Goal: Task Accomplishment & Management: Manage account settings

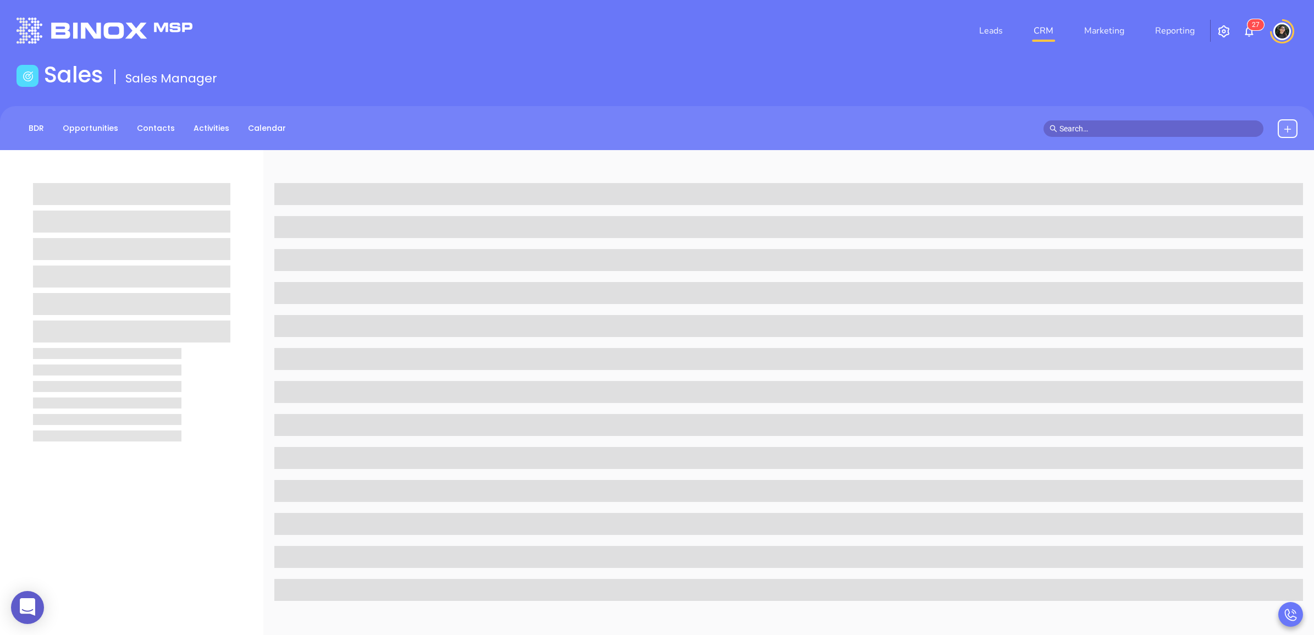
click at [576, 42] on div "Leads CRM Marketing Reporting 2 7" at bounding box center [873, 31] width 863 height 40
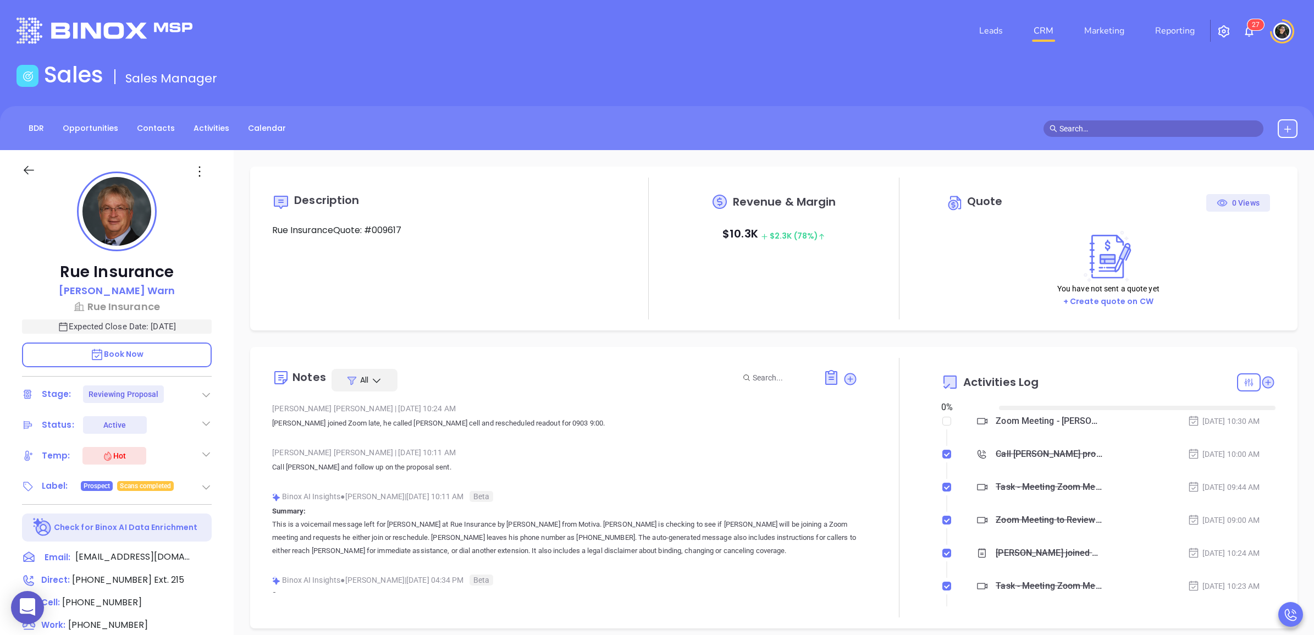
type input "[DATE]"
type input "Wendy Hernandez"
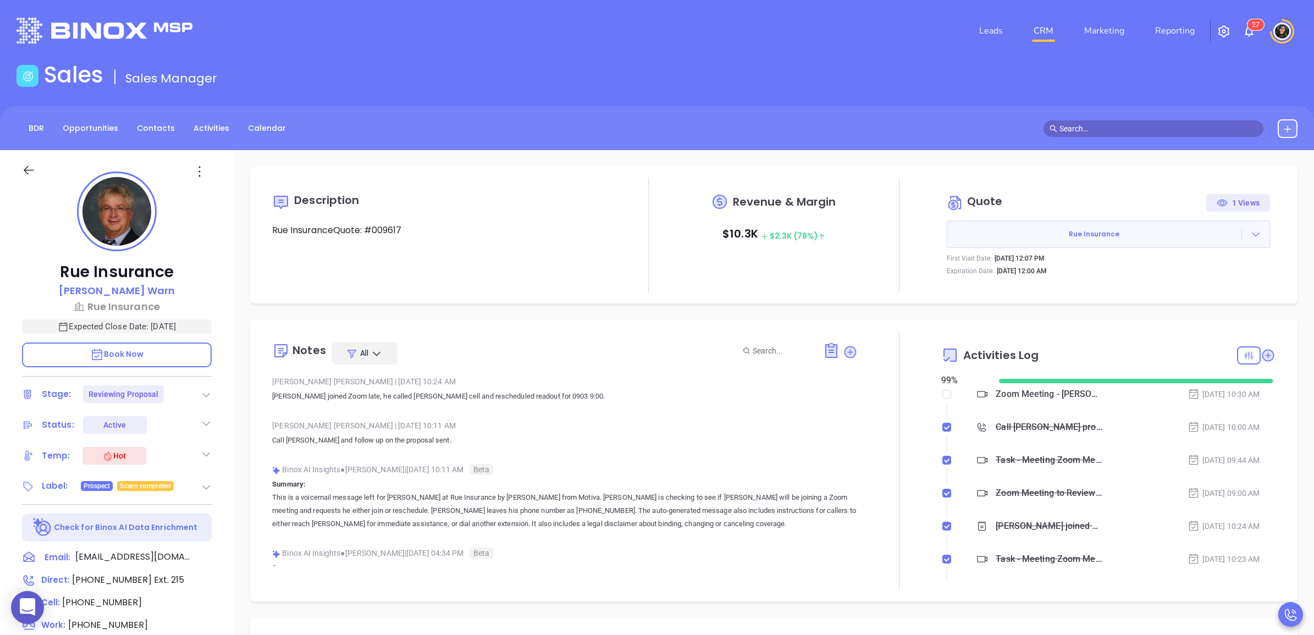
click at [1050, 394] on div "Zoom Meeting - John Warn" at bounding box center [1049, 394] width 107 height 16
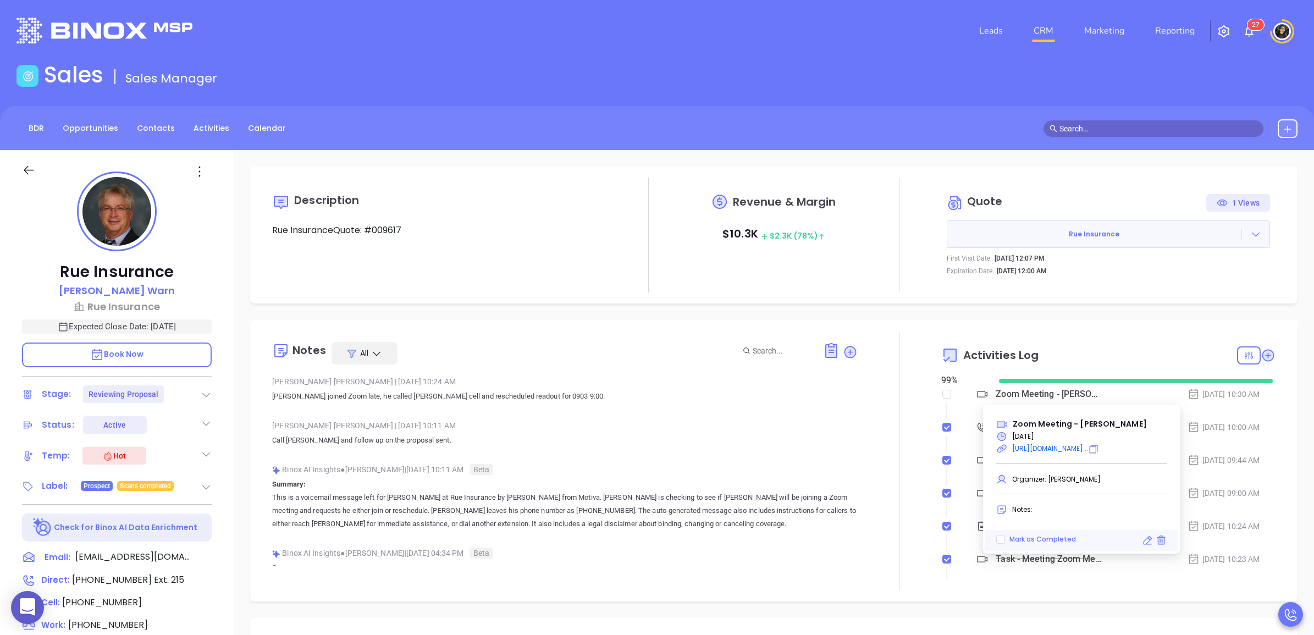
click at [884, 136] on div "BDR Opportunities Contacts Activities Calendar" at bounding box center [657, 128] width 1314 height 19
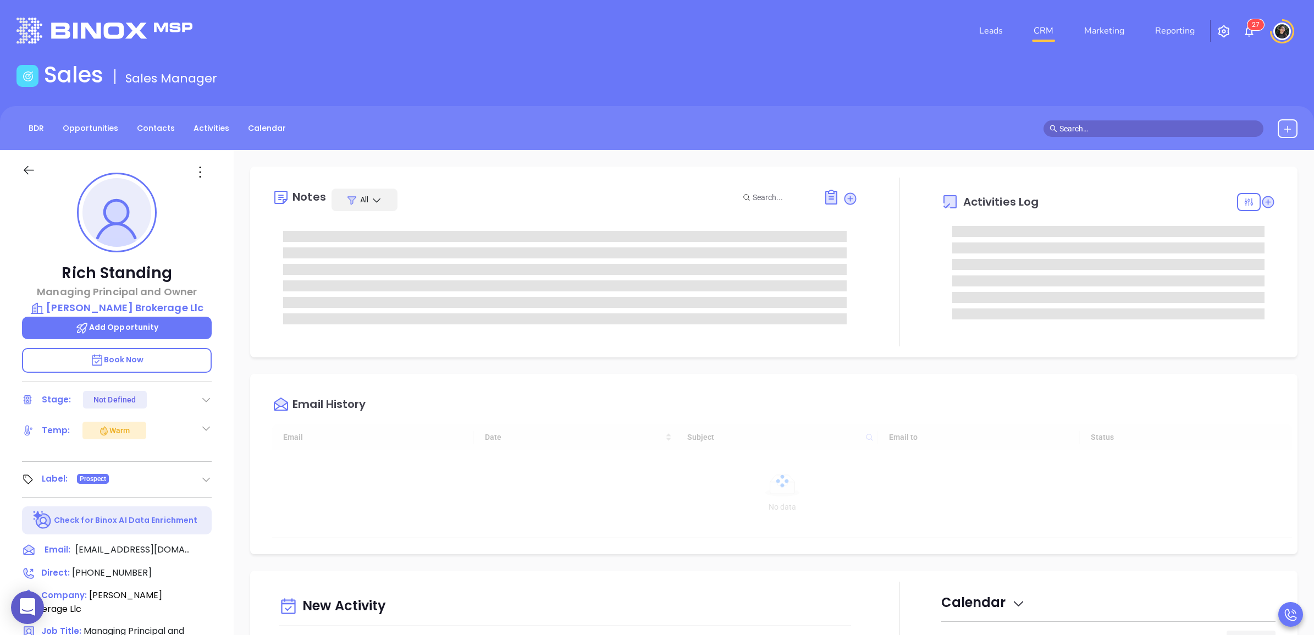
type input "[DATE]"
type input "[PERSON_NAME]"
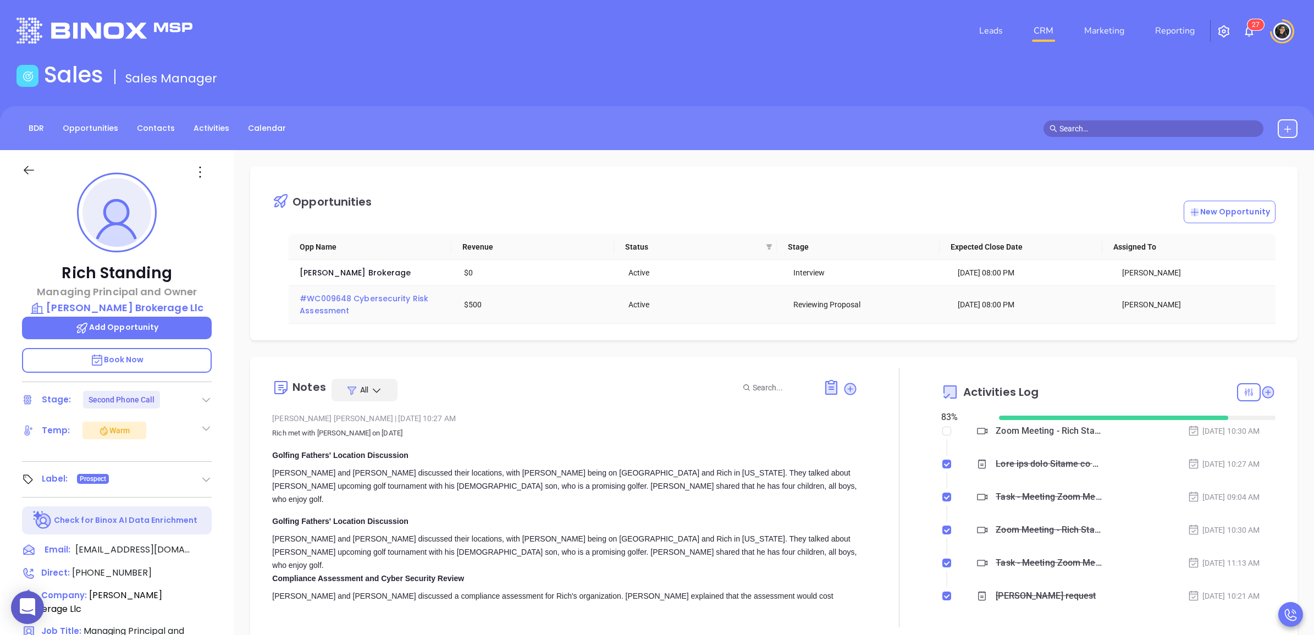
click at [323, 306] on span "#WC009648 Cybersecurity Risk Assessment" at bounding box center [365, 304] width 131 height 23
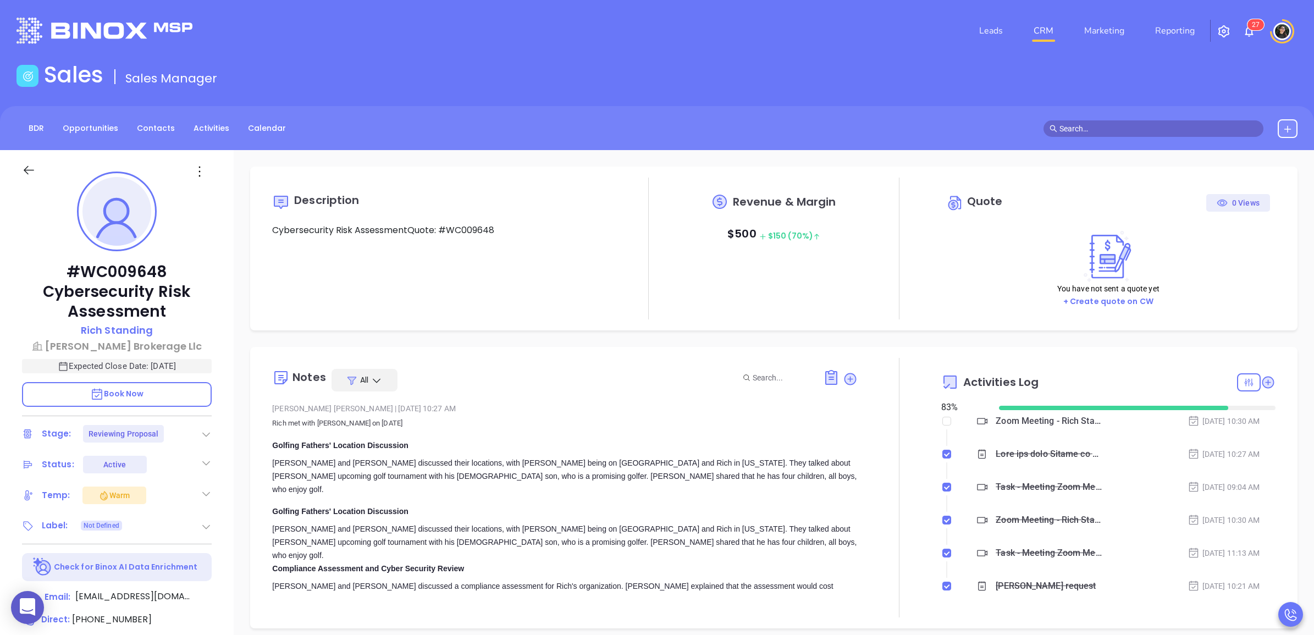
scroll to position [224, 0]
type input "[PERSON_NAME]"
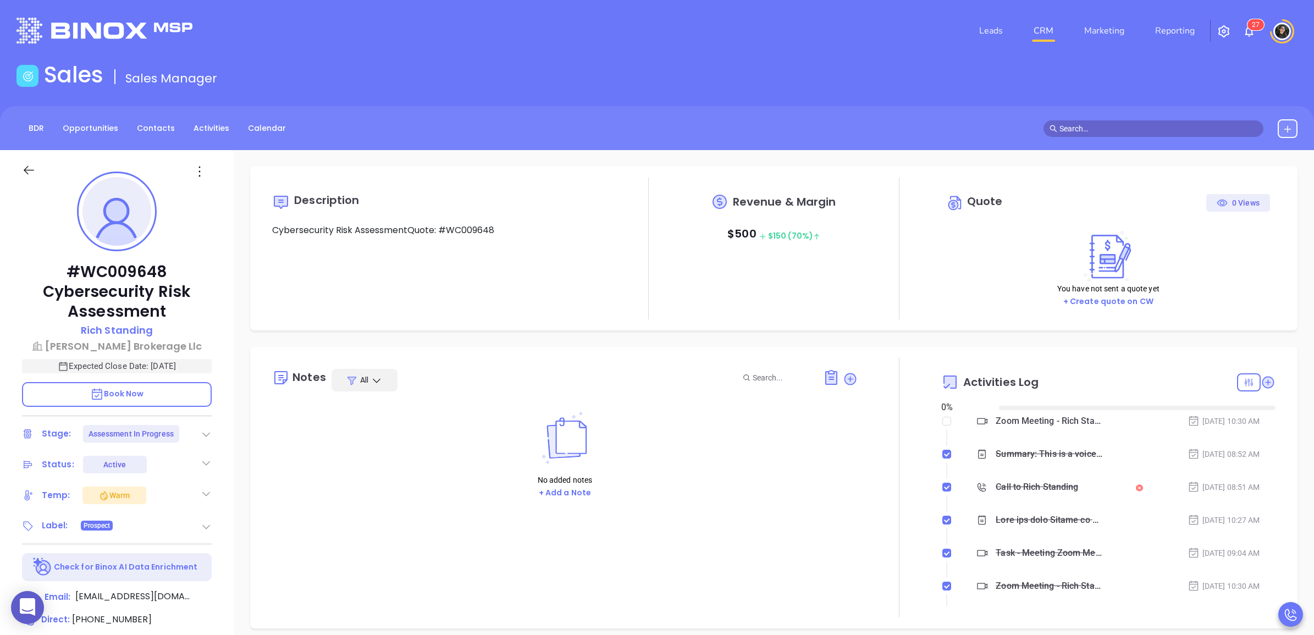
type input "[DATE]"
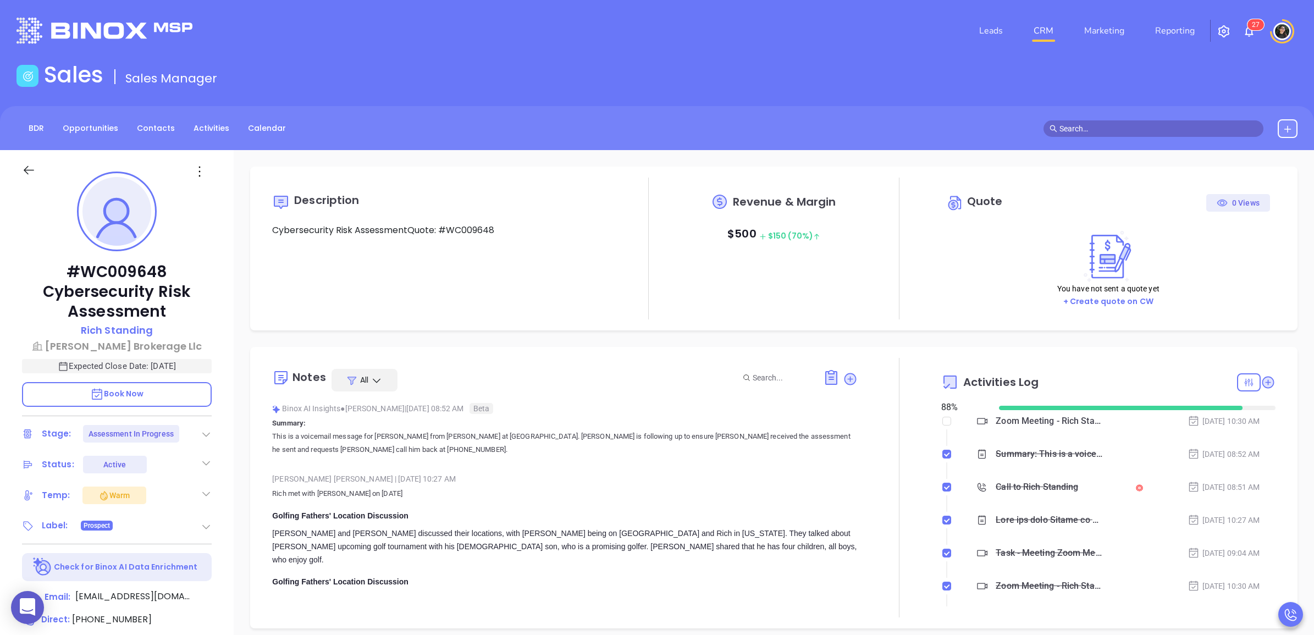
scroll to position [137, 0]
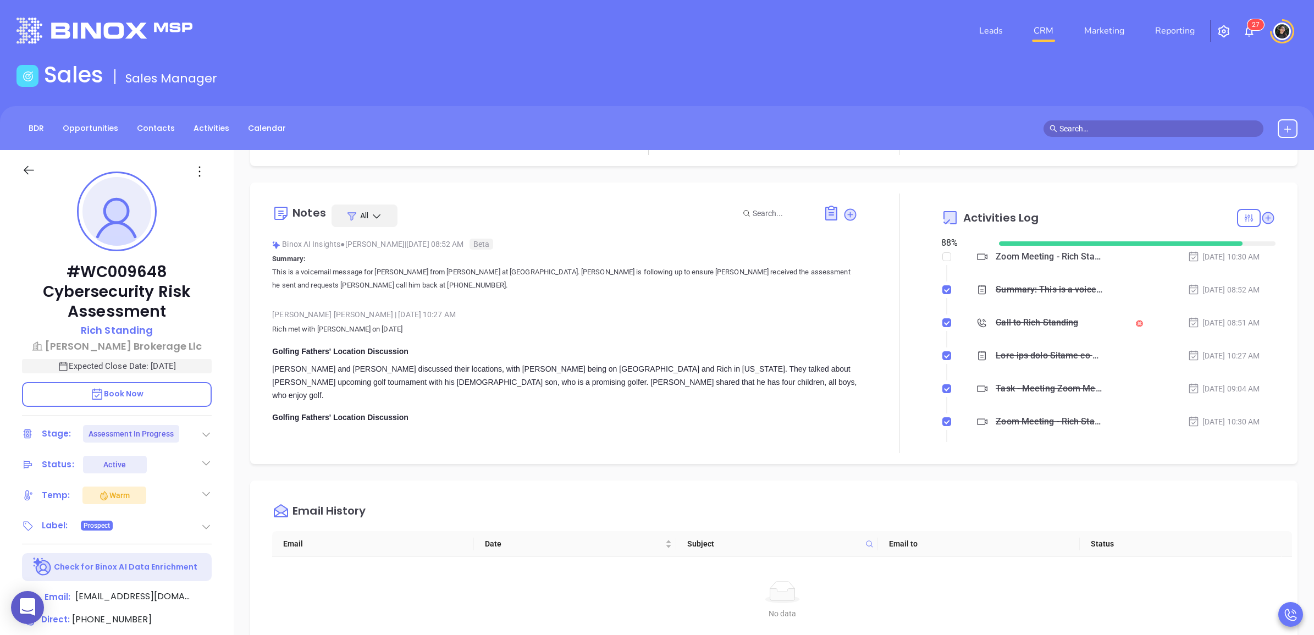
type input "[PERSON_NAME]"
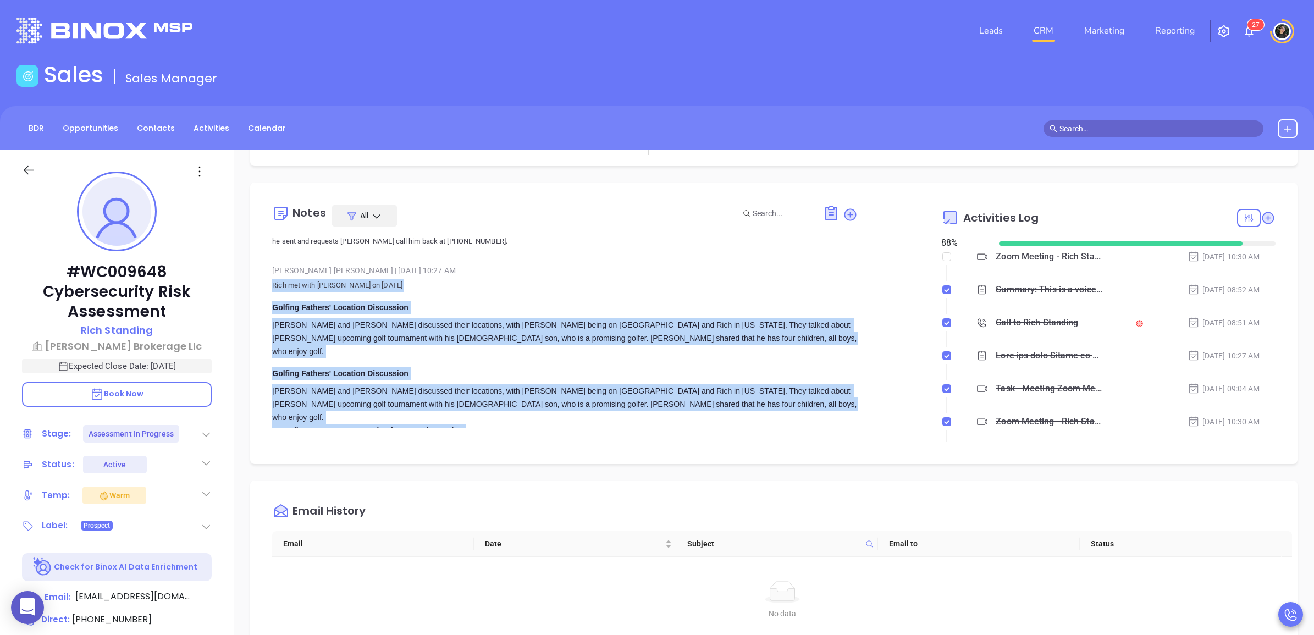
scroll to position [229, 0]
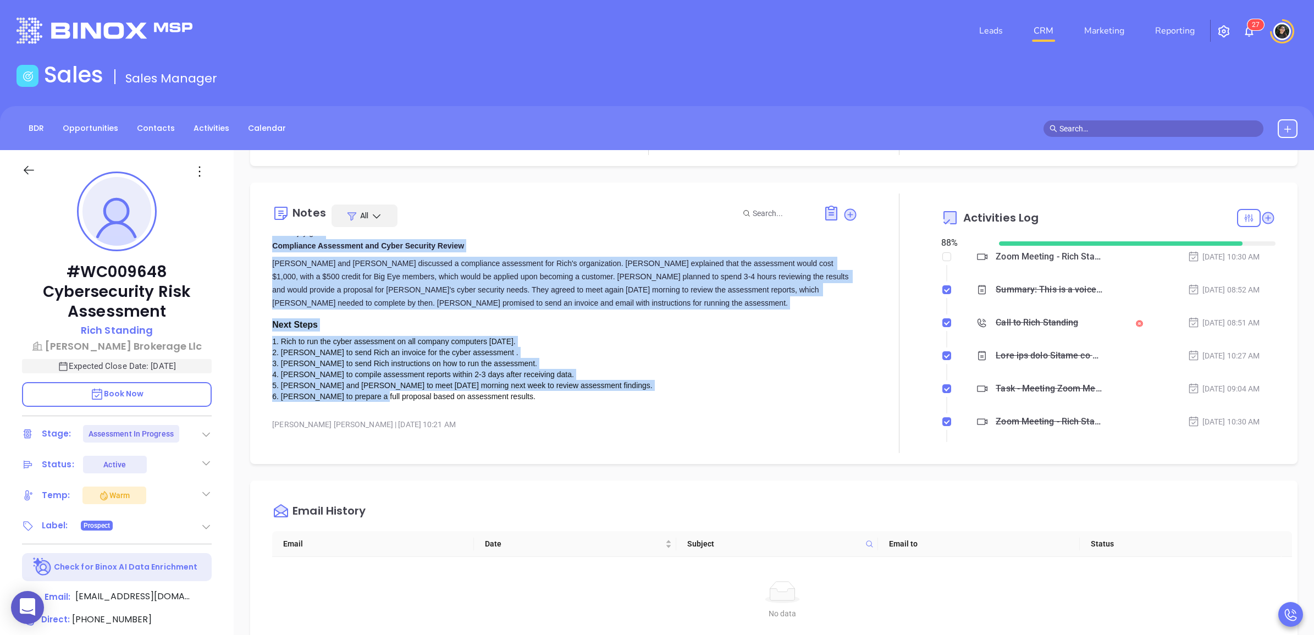
copy p "Rich met with Walter on Sept 5 2025 Golfing Fathers' Location Discussion Walter…"
drag, startPoint x: 273, startPoint y: 332, endPoint x: 511, endPoint y: 383, distance: 244.1
click at [511, 383] on div "Wendy Hernandez | Sep 8, 2025 10:27 AM Rich met with Walter on Sept 5 2025 Golf…" at bounding box center [564, 244] width 585 height 333
click at [746, 308] on div "Walter and Rich discussed a compliance assessment for Rich's organization. Walt…" at bounding box center [564, 329] width 585 height 145
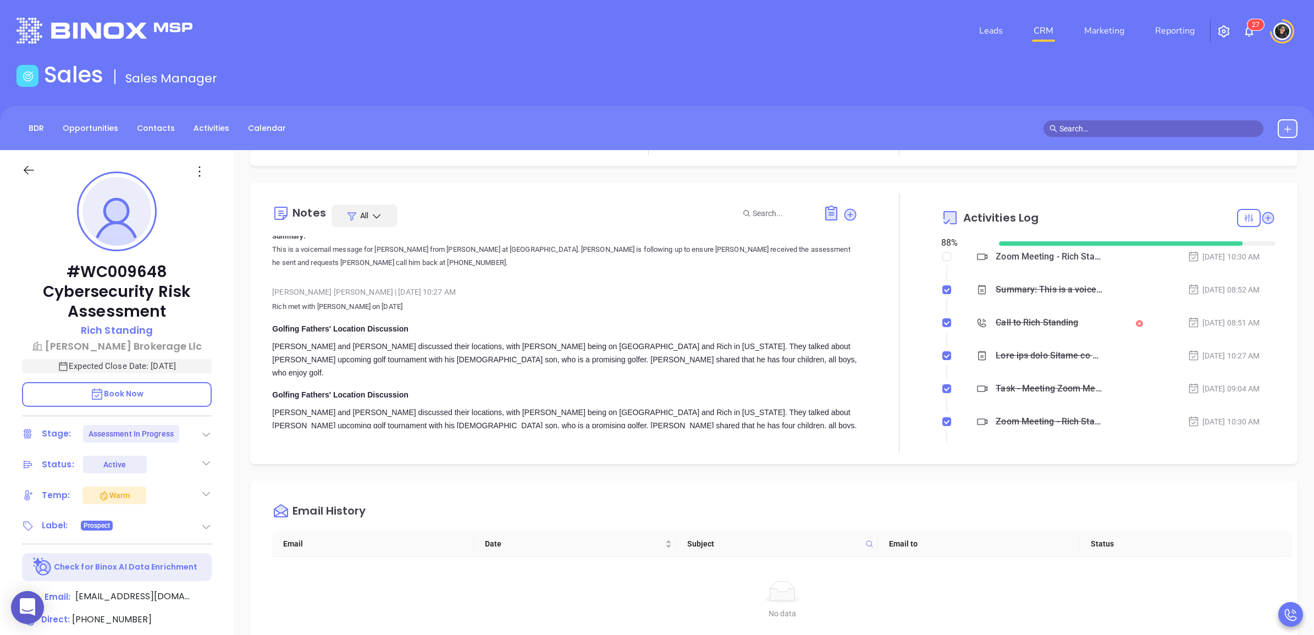
scroll to position [0, 0]
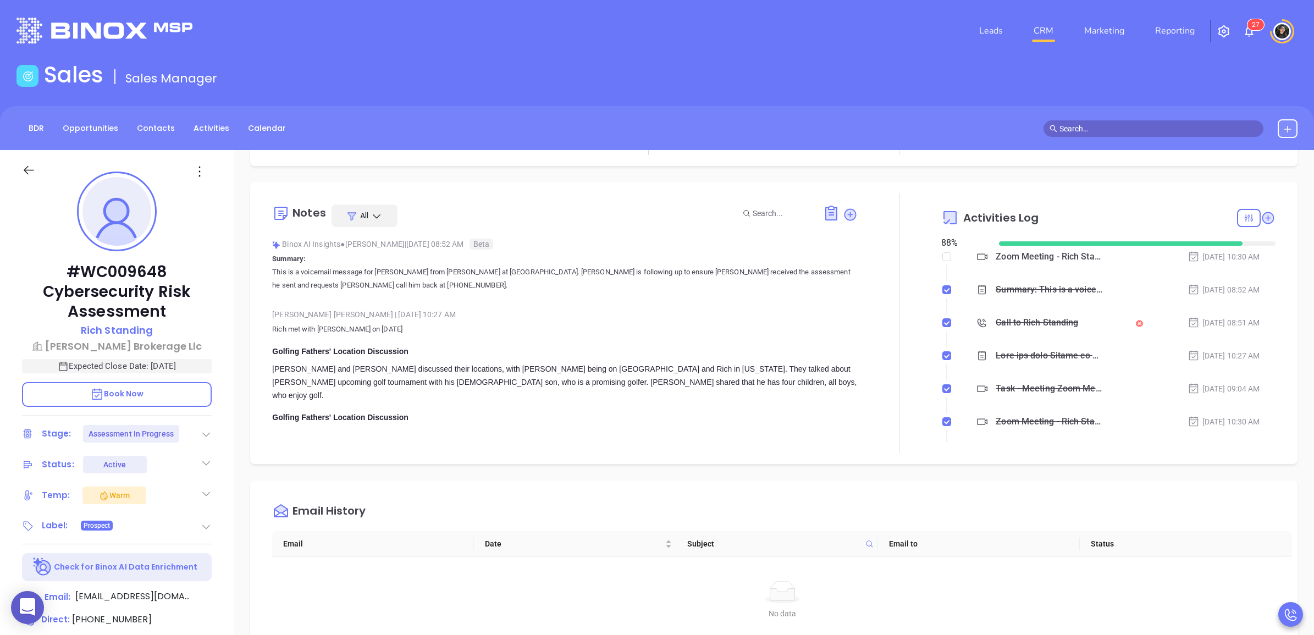
click at [1045, 34] on link "CRM" at bounding box center [1043, 31] width 29 height 22
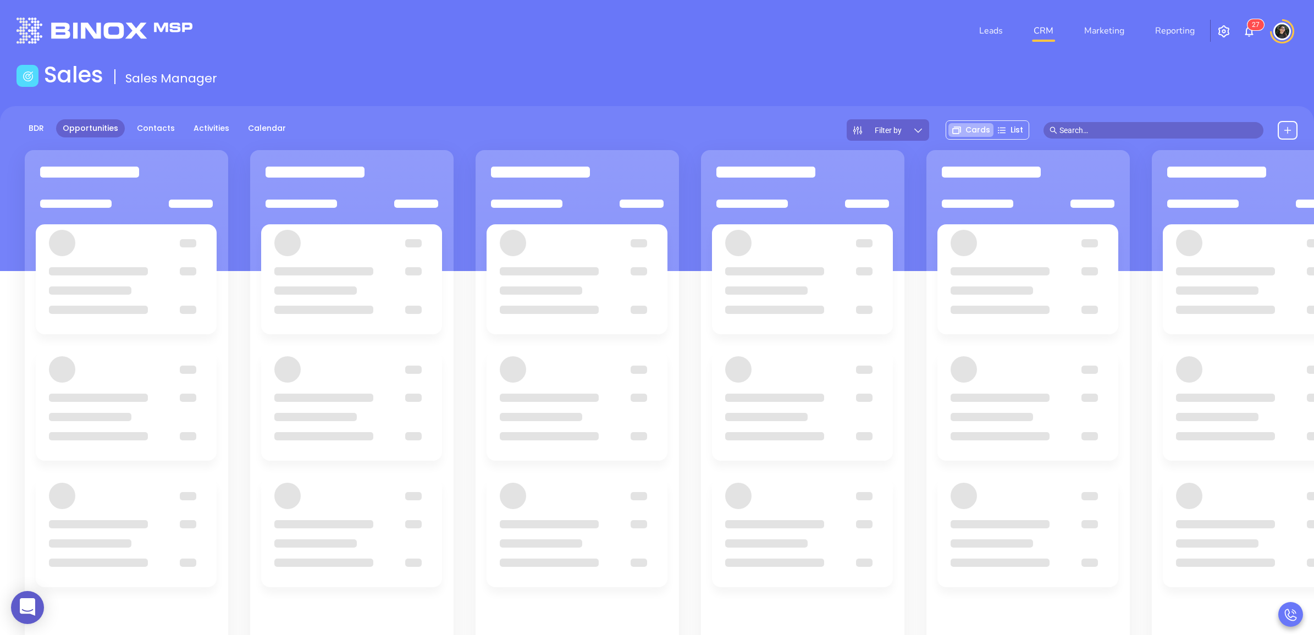
click at [617, 72] on div "Sales Sales Manager" at bounding box center [657, 77] width 1295 height 31
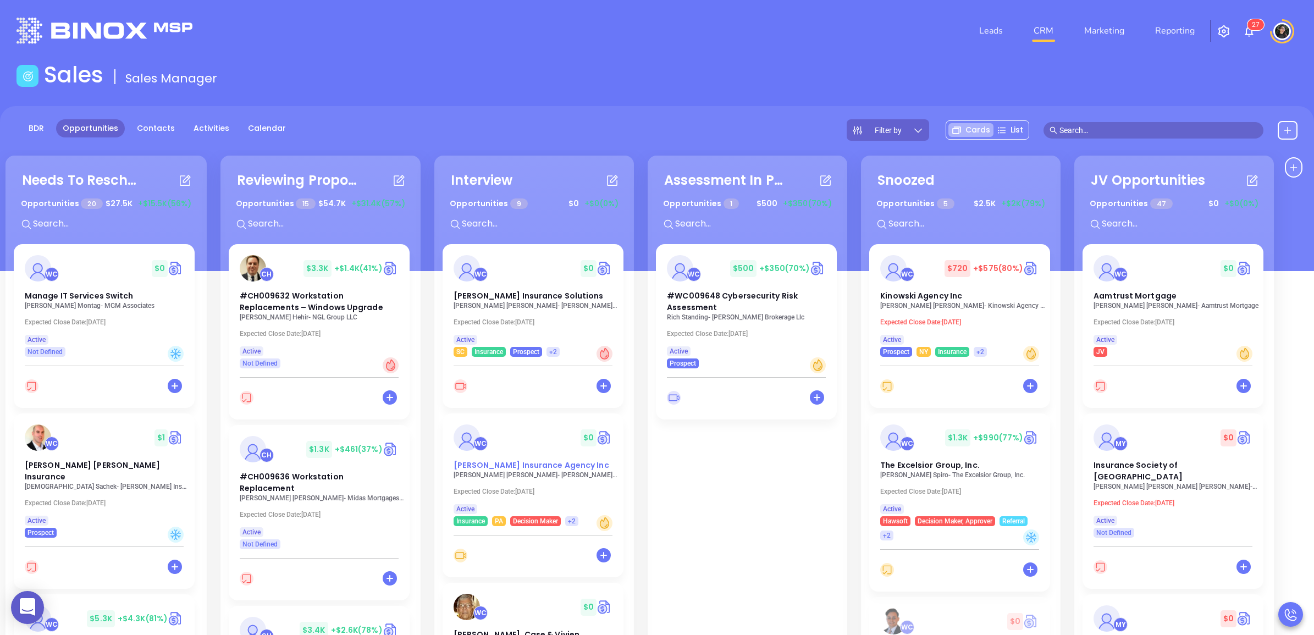
click at [512, 467] on span "[PERSON_NAME] Insurance Agency Inc" at bounding box center [531, 465] width 155 height 11
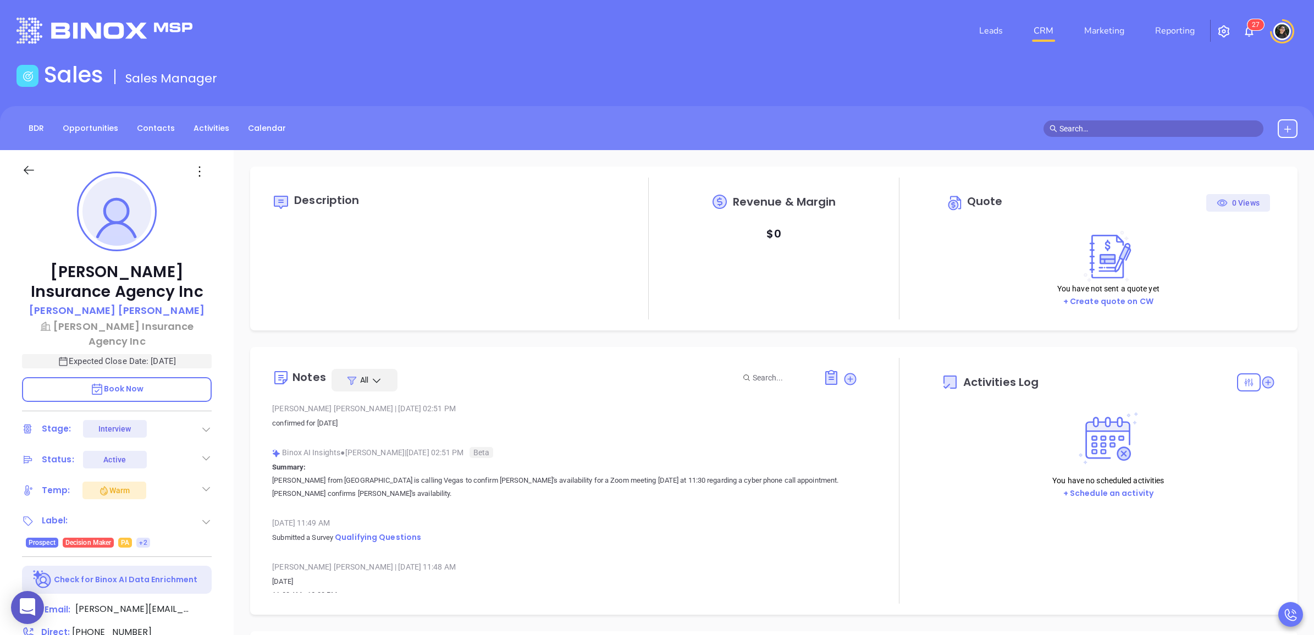
type input "[DATE]"
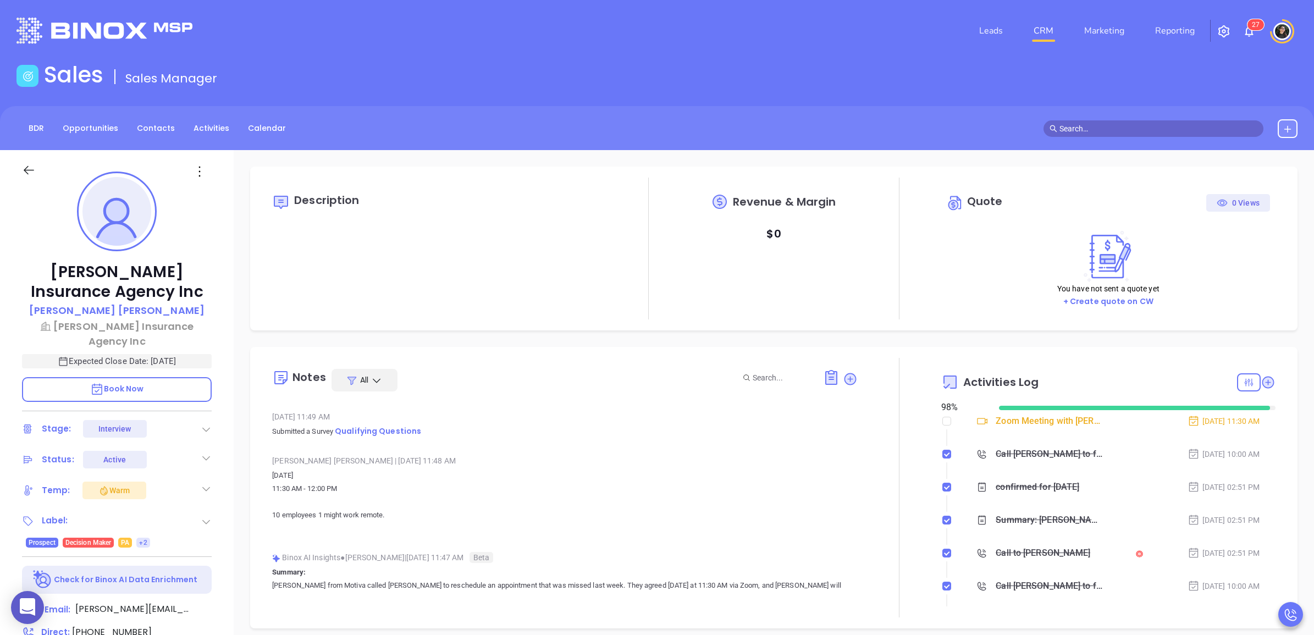
scroll to position [137, 0]
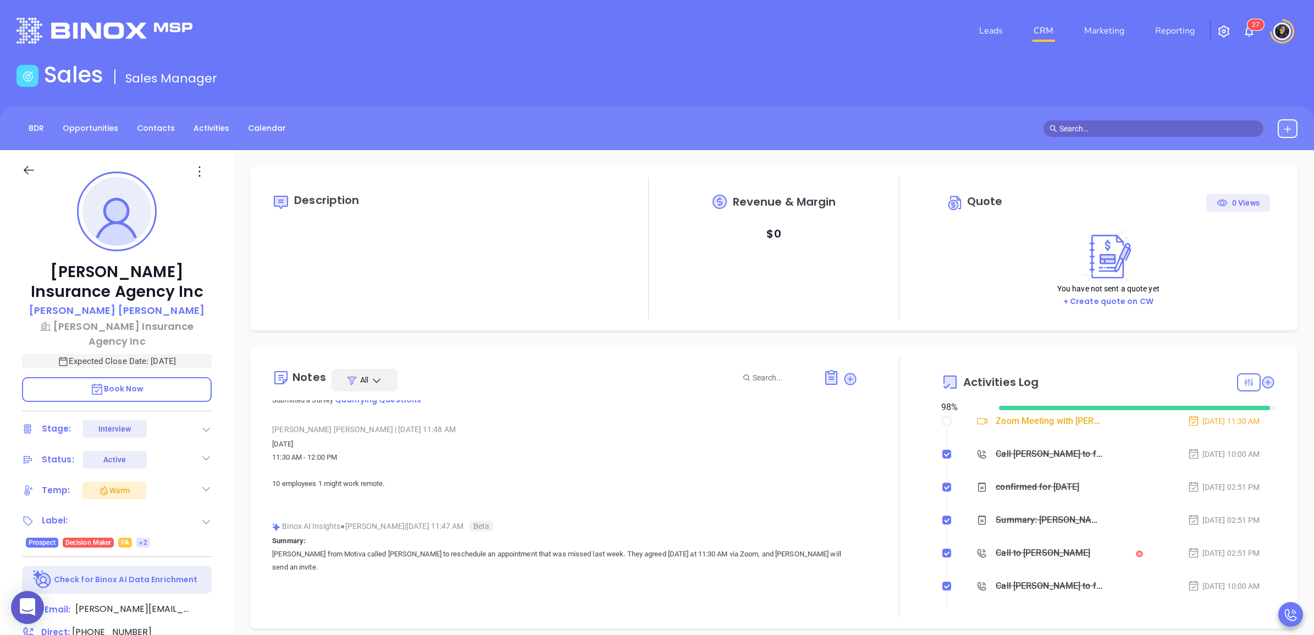
type input "Wendy Hernandez"
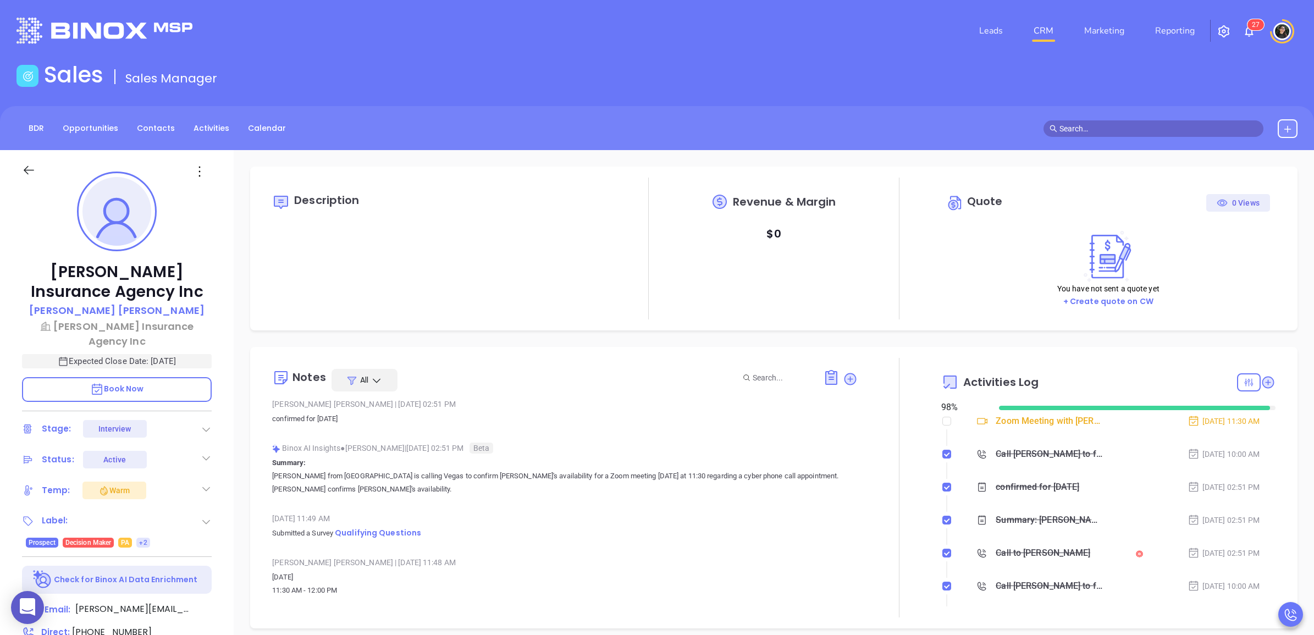
scroll to position [0, 0]
click at [397, 537] on span "Qualifying Questions" at bounding box center [378, 537] width 86 height 11
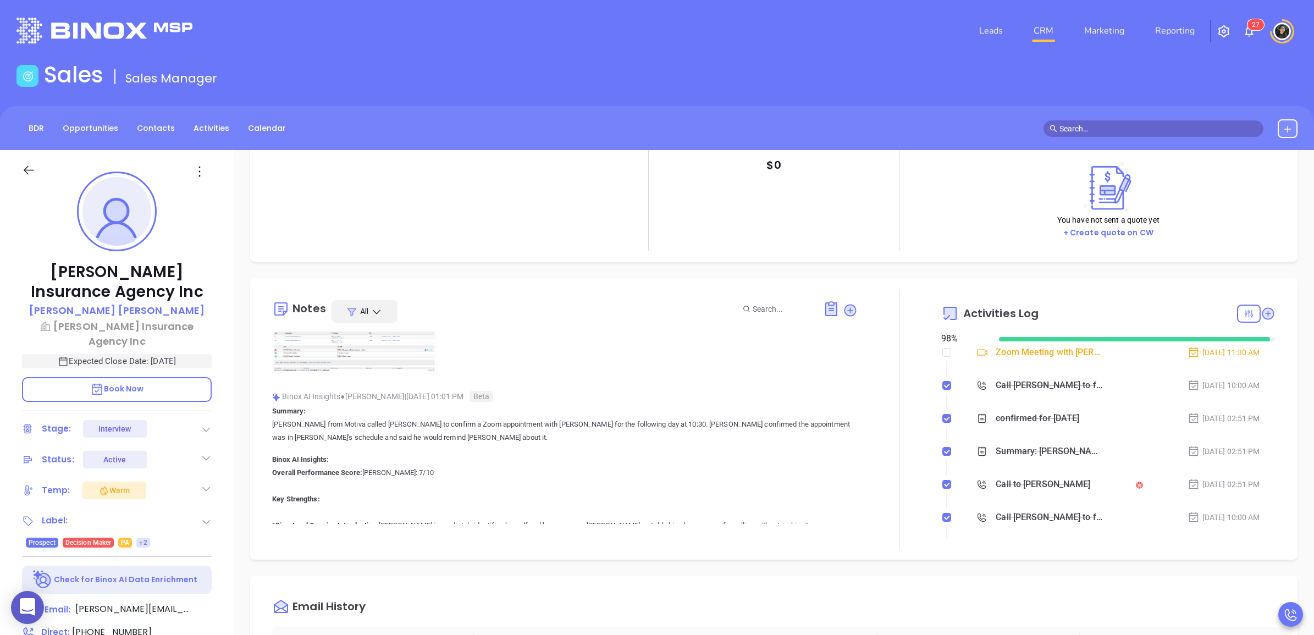
scroll to position [825, 0]
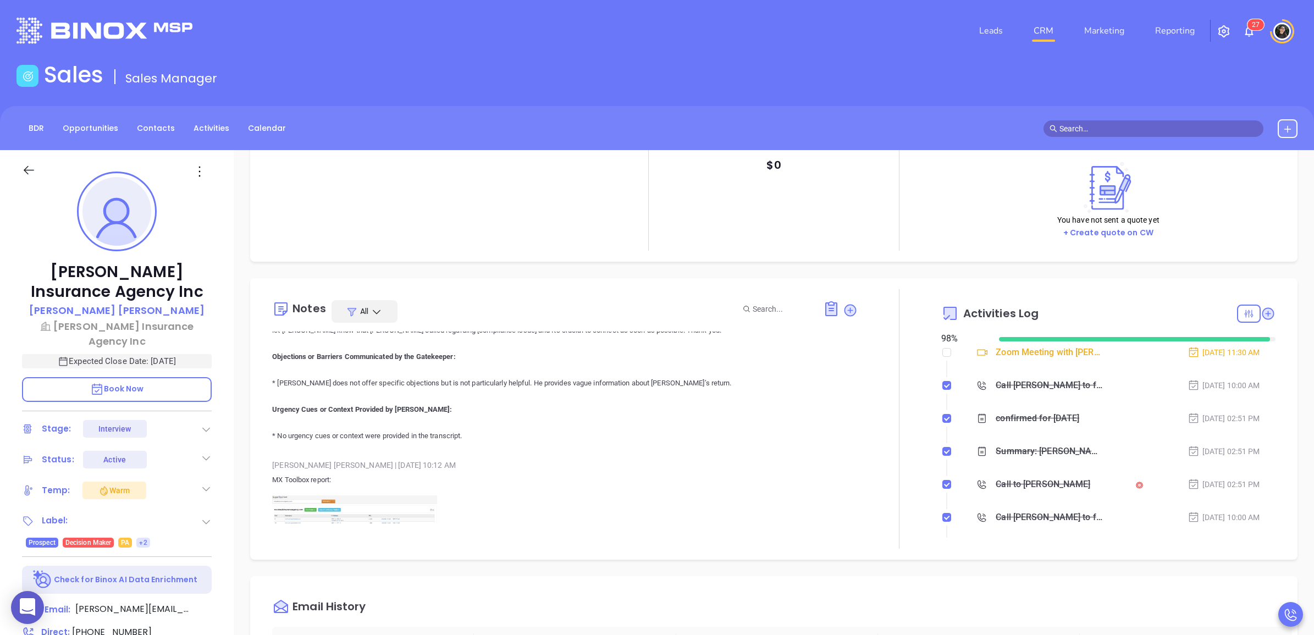
click at [352, 500] on img at bounding box center [354, 525] width 165 height 61
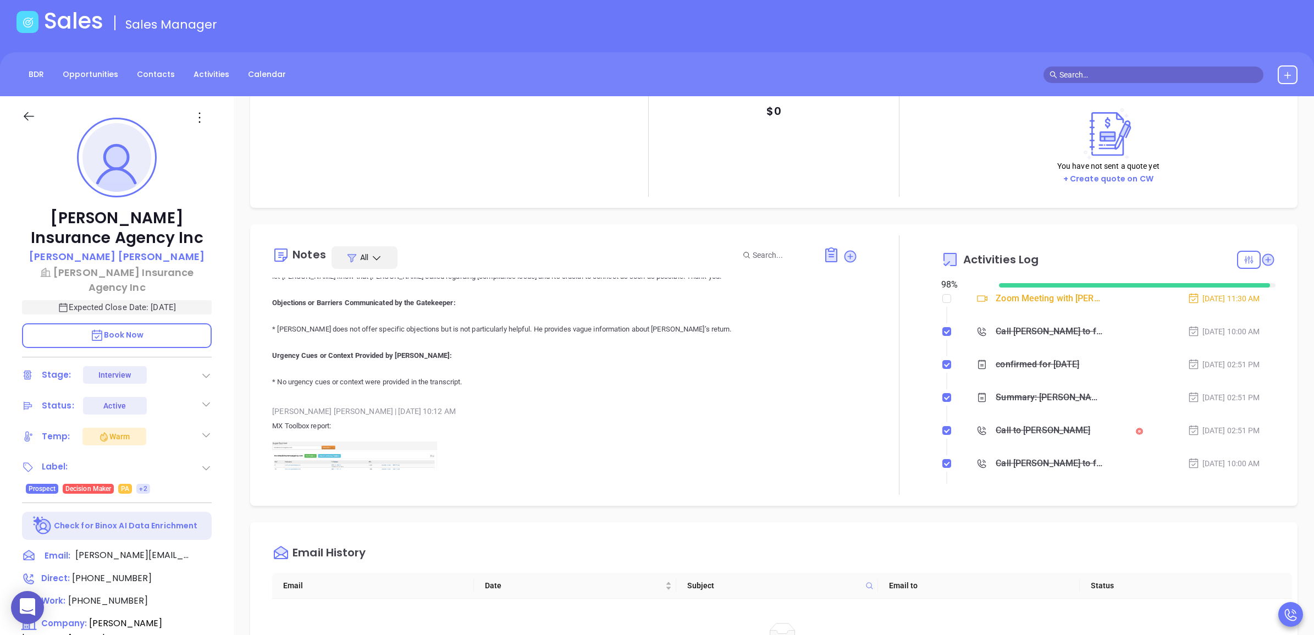
scroll to position [137, 0]
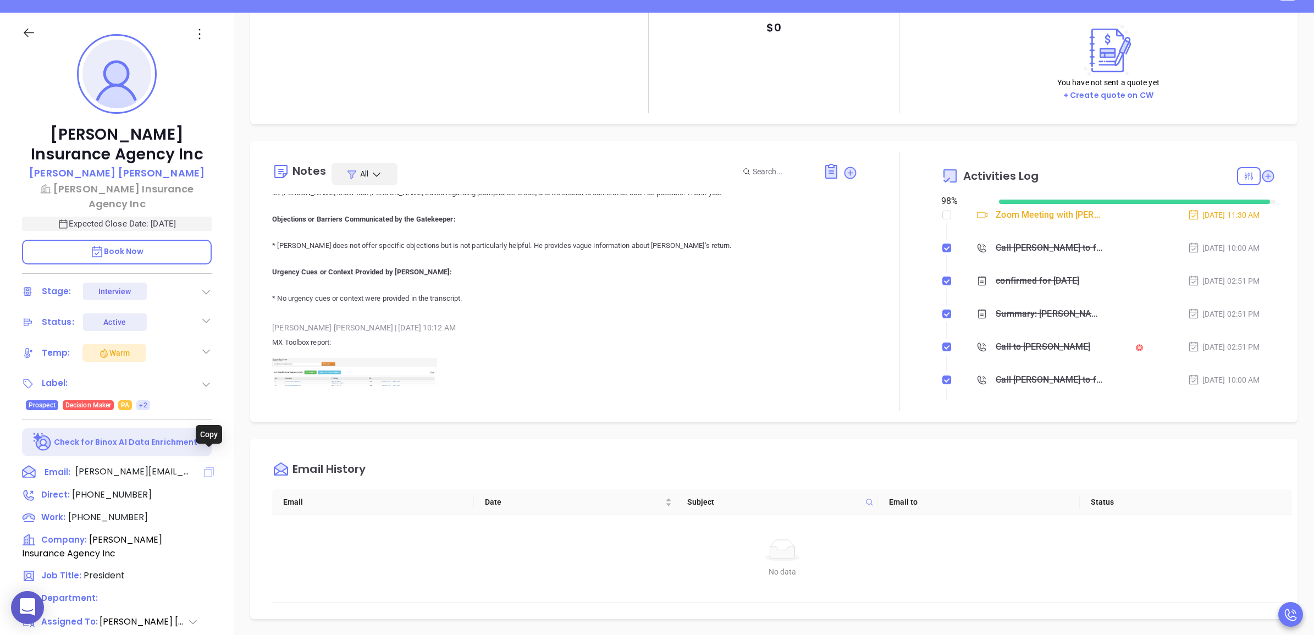
click at [204, 467] on icon at bounding box center [209, 472] width 10 height 10
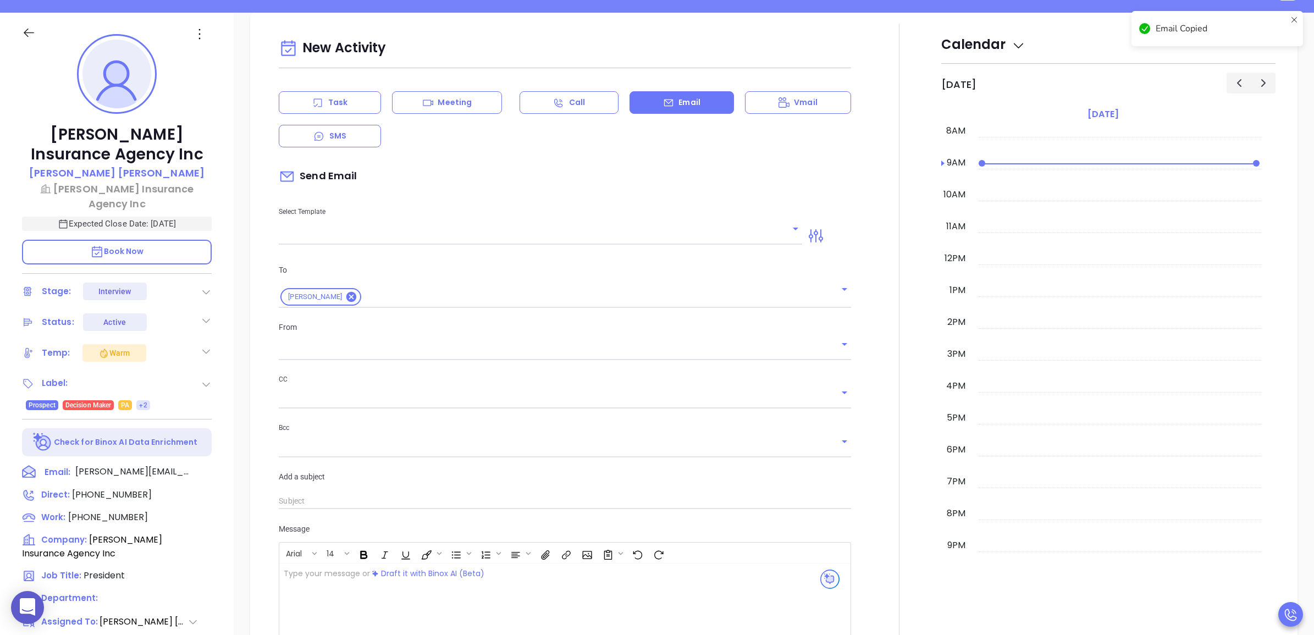
scroll to position [150, 0]
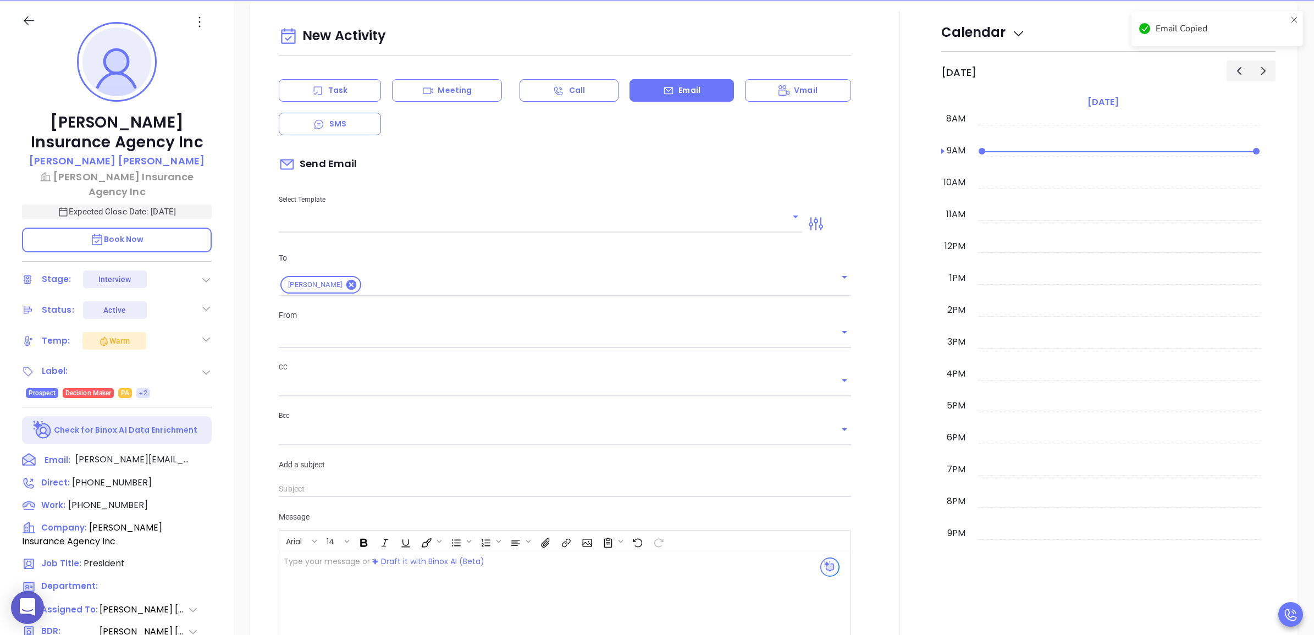
type input "Wendy Hernandez"
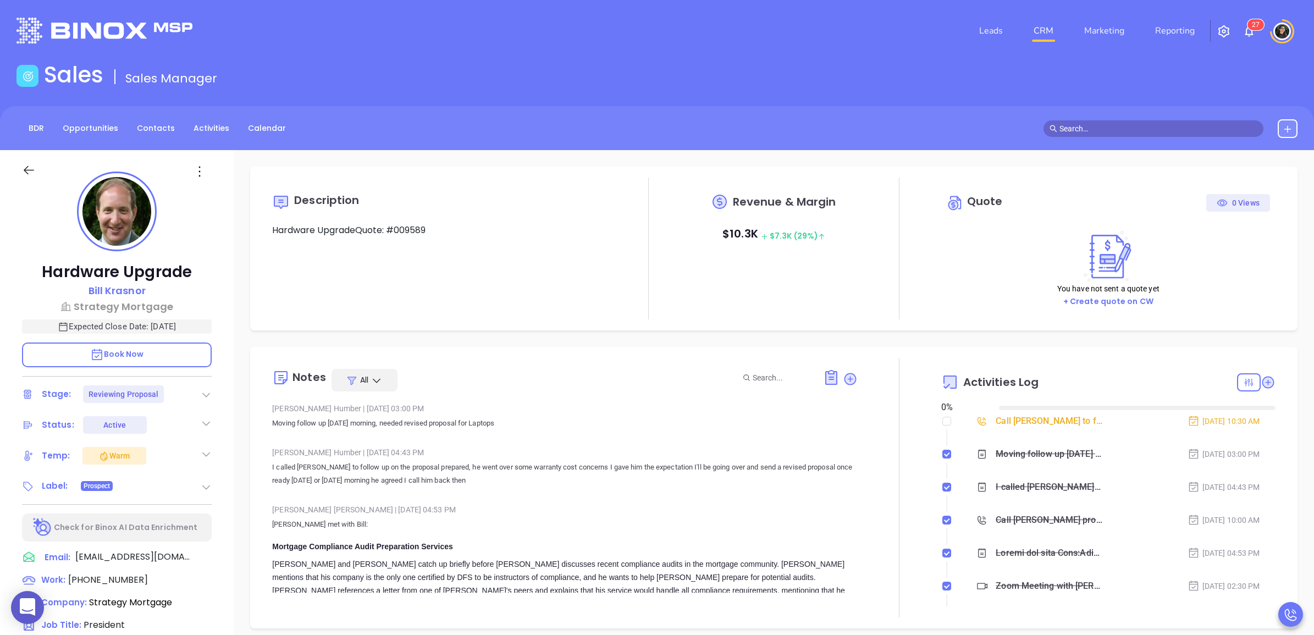
type input "[DATE]"
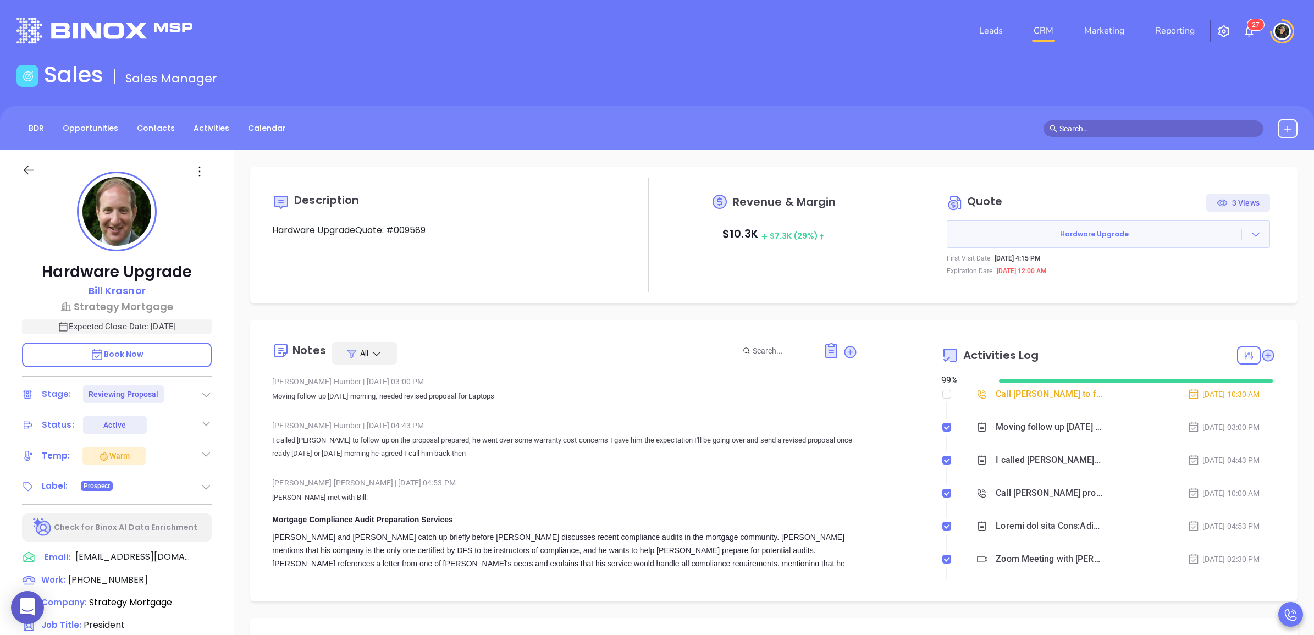
type input "Wendy Hernandez"
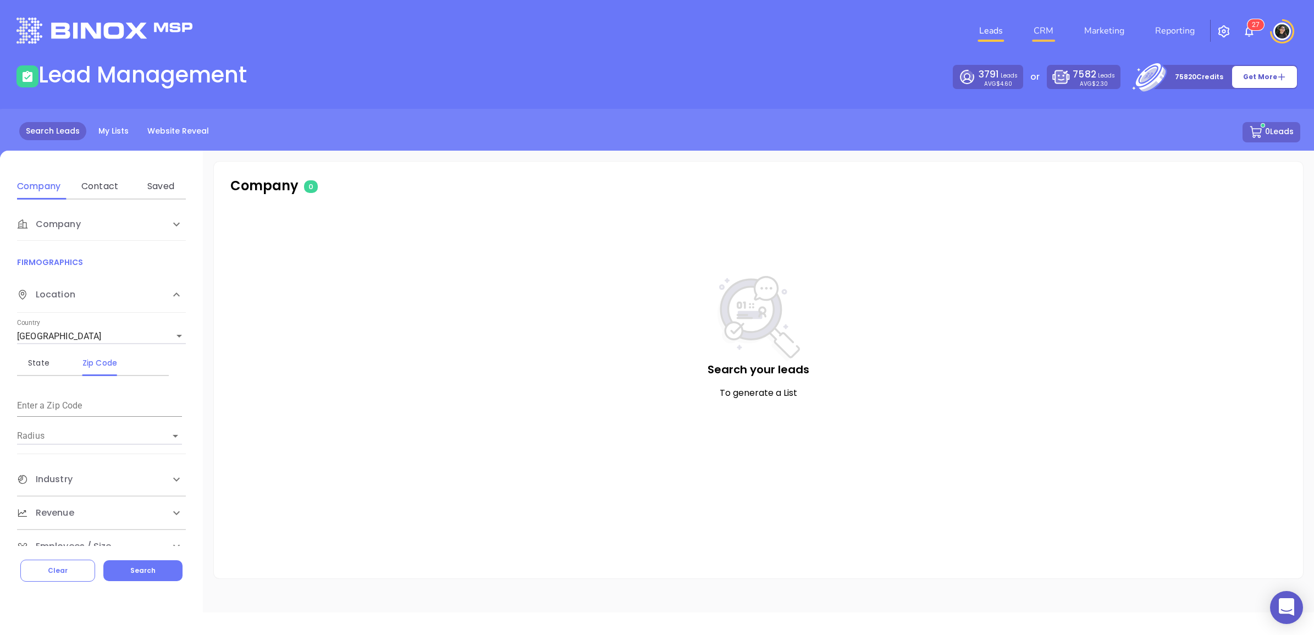
click at [1043, 34] on link "CRM" at bounding box center [1043, 31] width 29 height 22
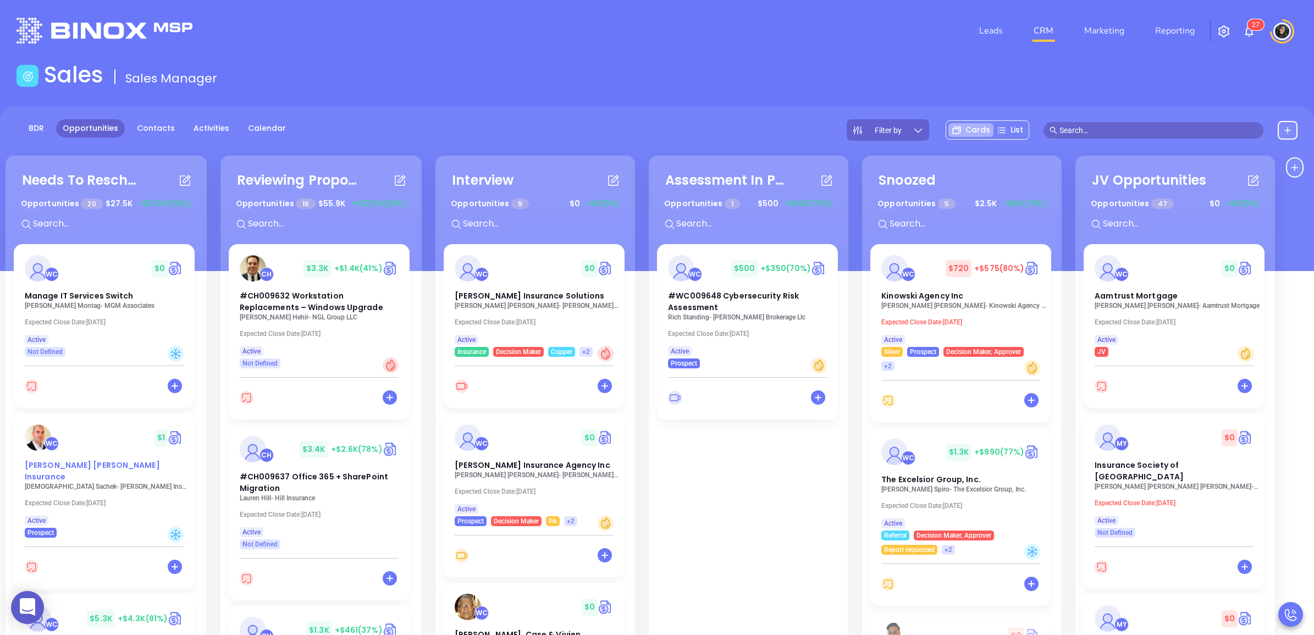
click at [83, 467] on span "[PERSON_NAME] [PERSON_NAME] Insurance" at bounding box center [92, 471] width 135 height 23
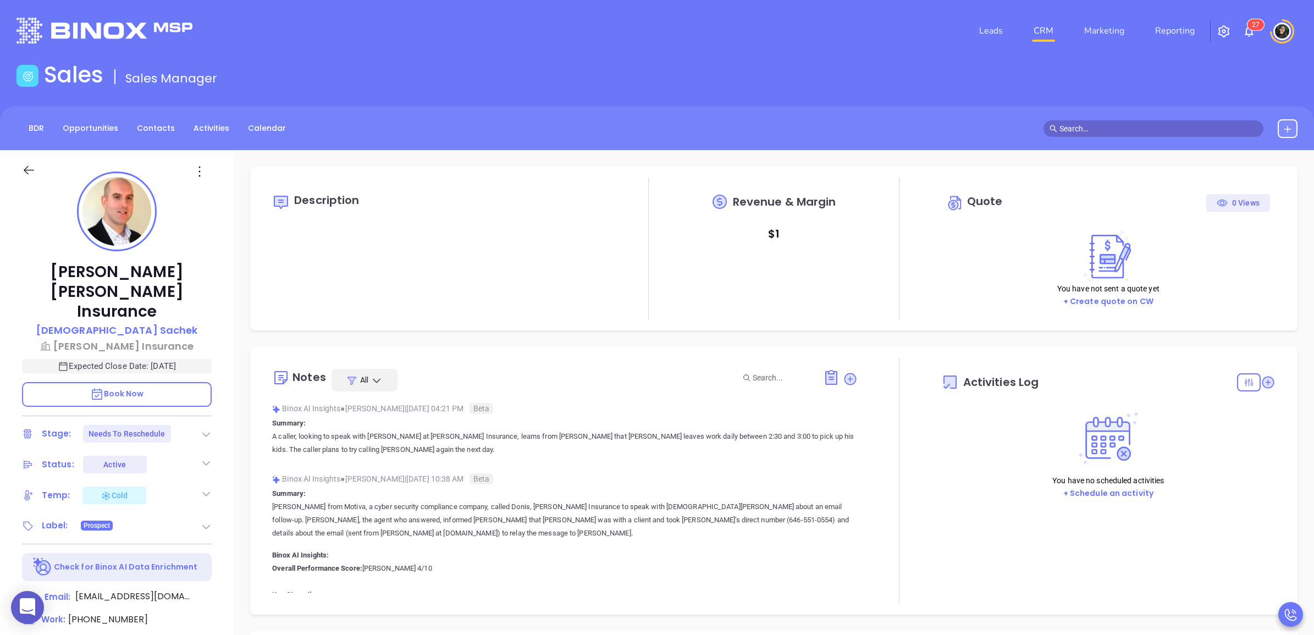
type input "[DATE]"
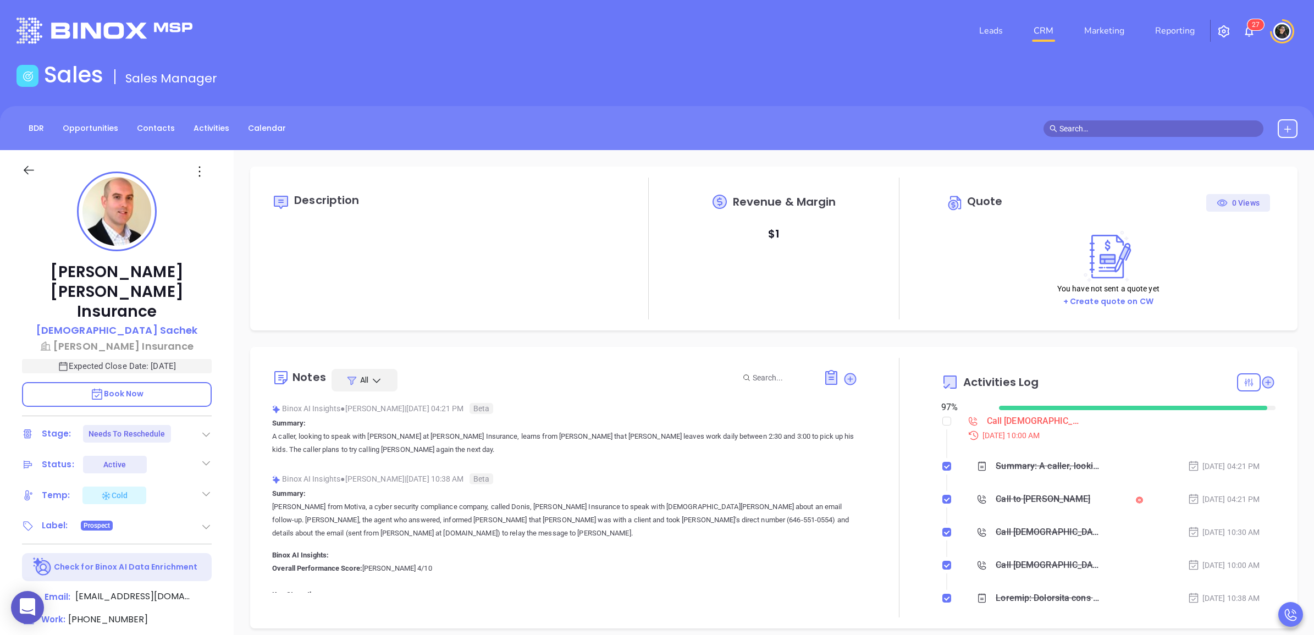
scroll to position [256, 0]
click at [1051, 29] on link "CRM" at bounding box center [1043, 31] width 29 height 22
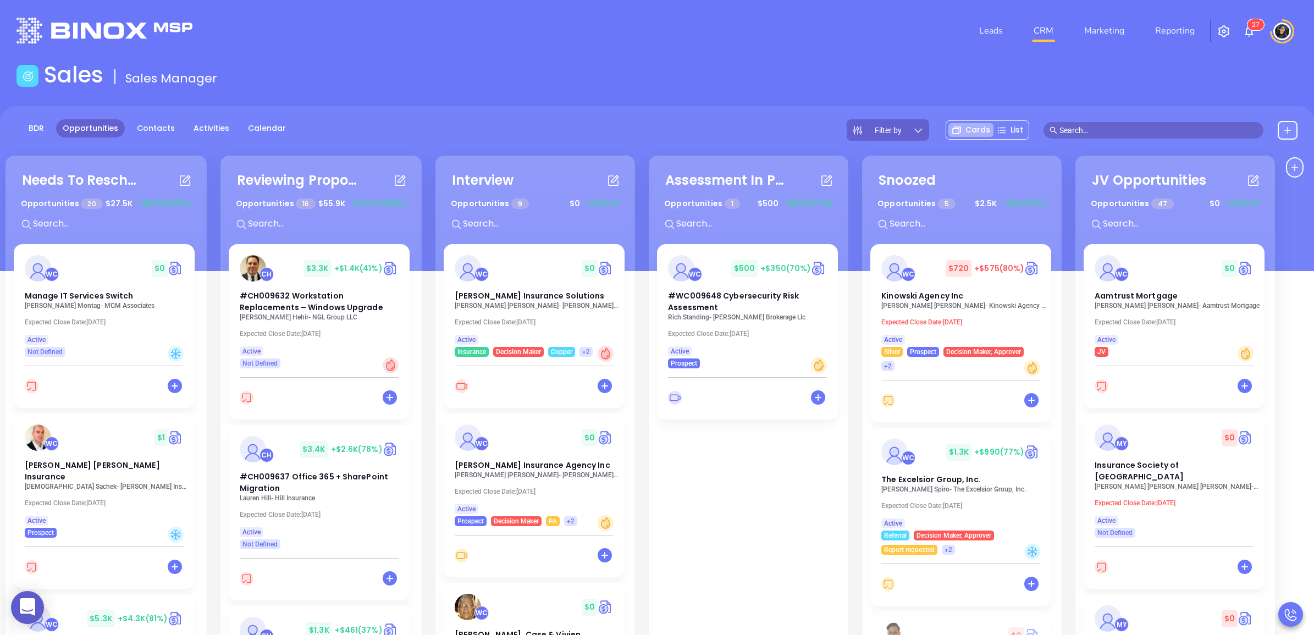
click at [314, 219] on input "text" at bounding box center [329, 224] width 165 height 14
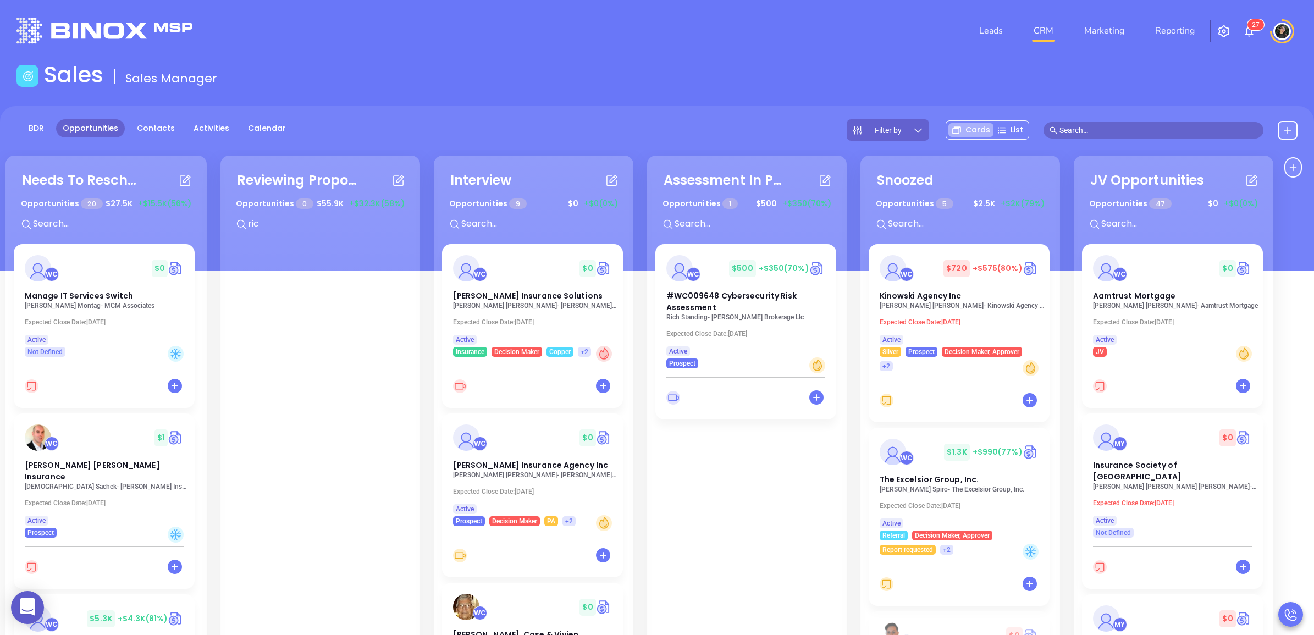
type input "rich"
click at [322, 228] on input "rich" at bounding box center [329, 224] width 165 height 14
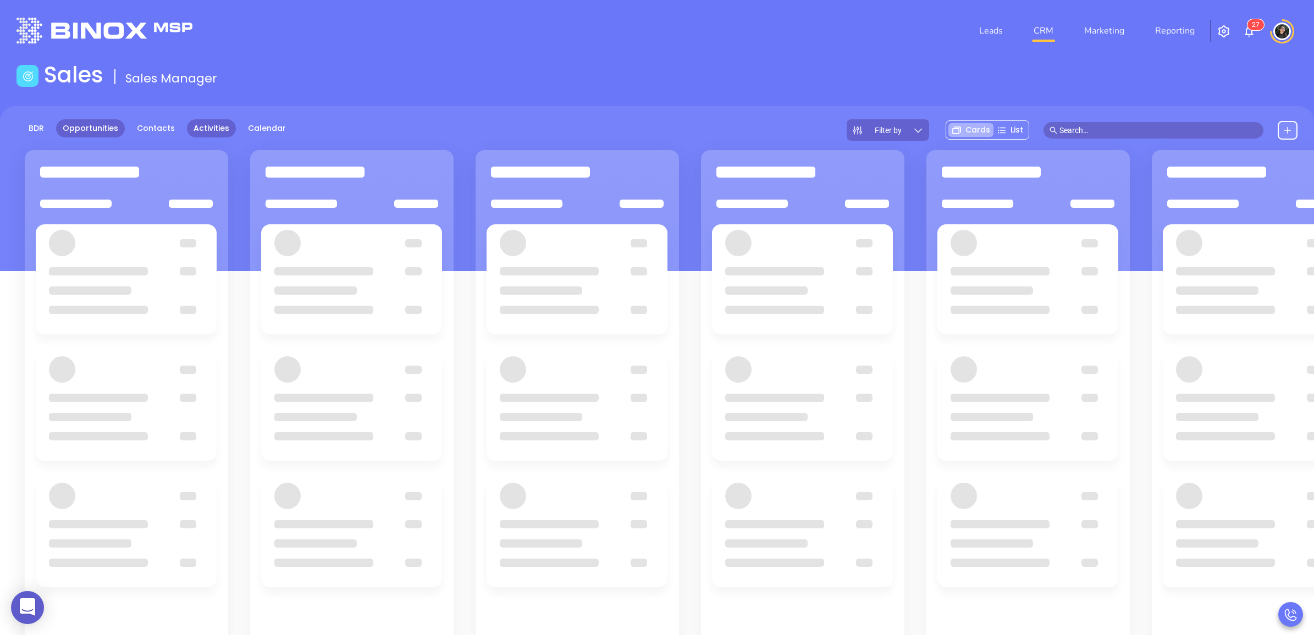
click at [210, 122] on link "Activities" at bounding box center [211, 128] width 49 height 18
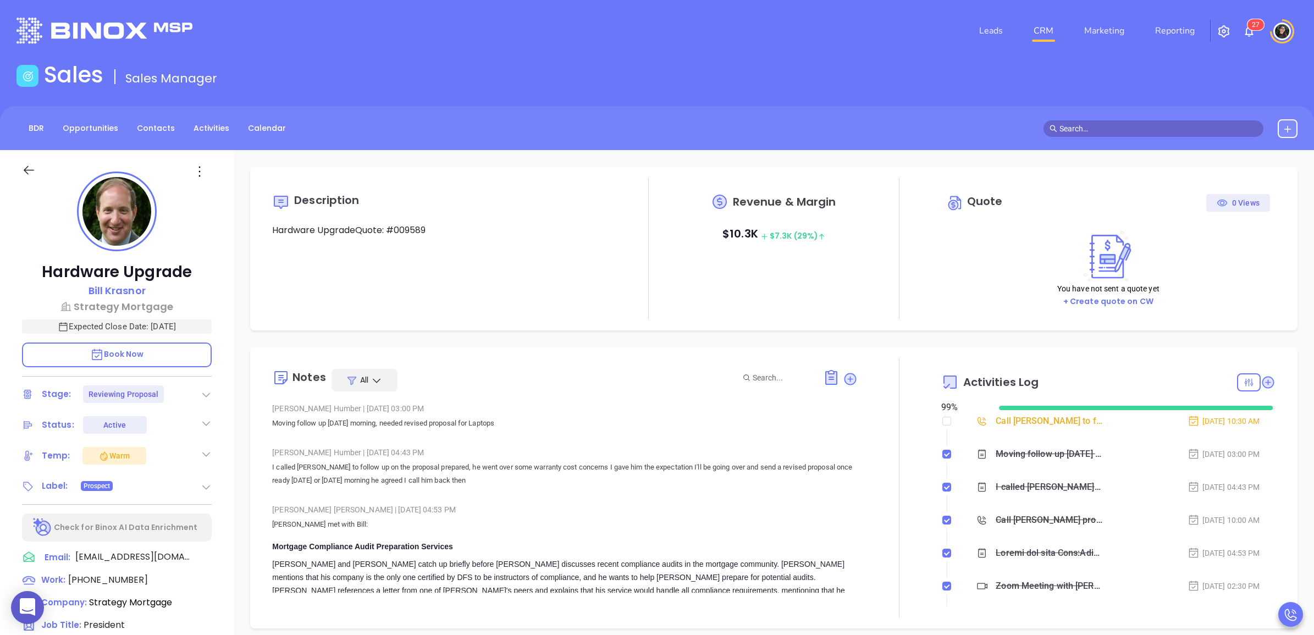
type input "09/10/2025"
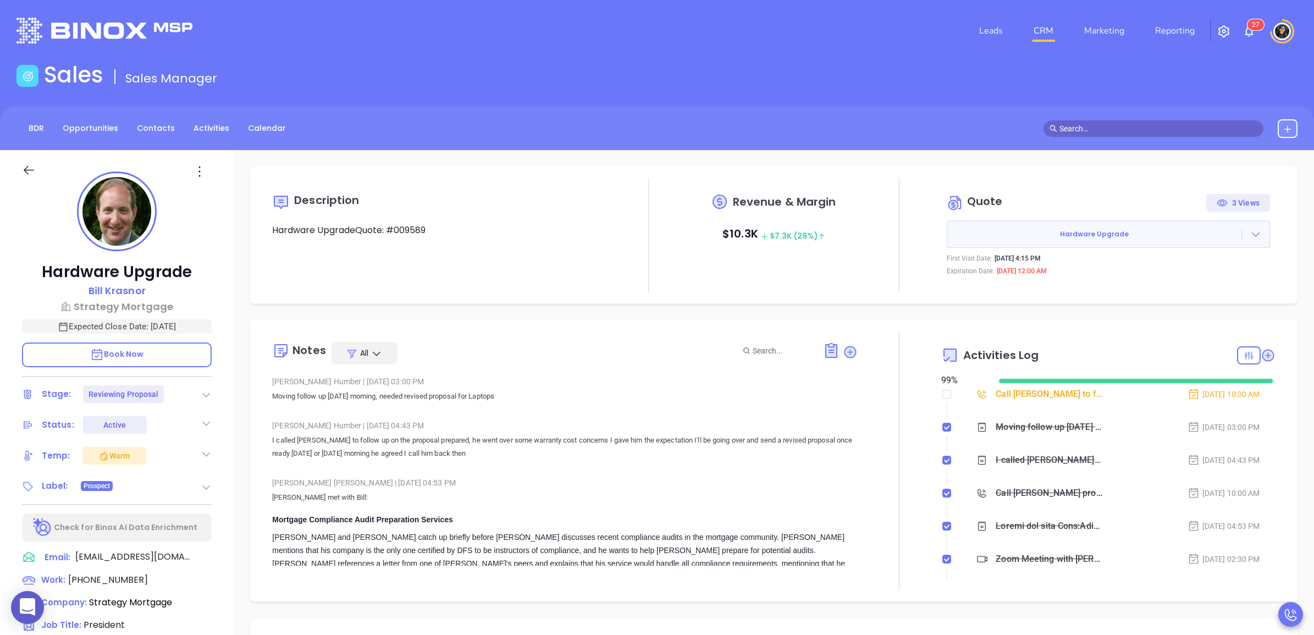
type input "[PERSON_NAME]"
